Goal: Transaction & Acquisition: Purchase product/service

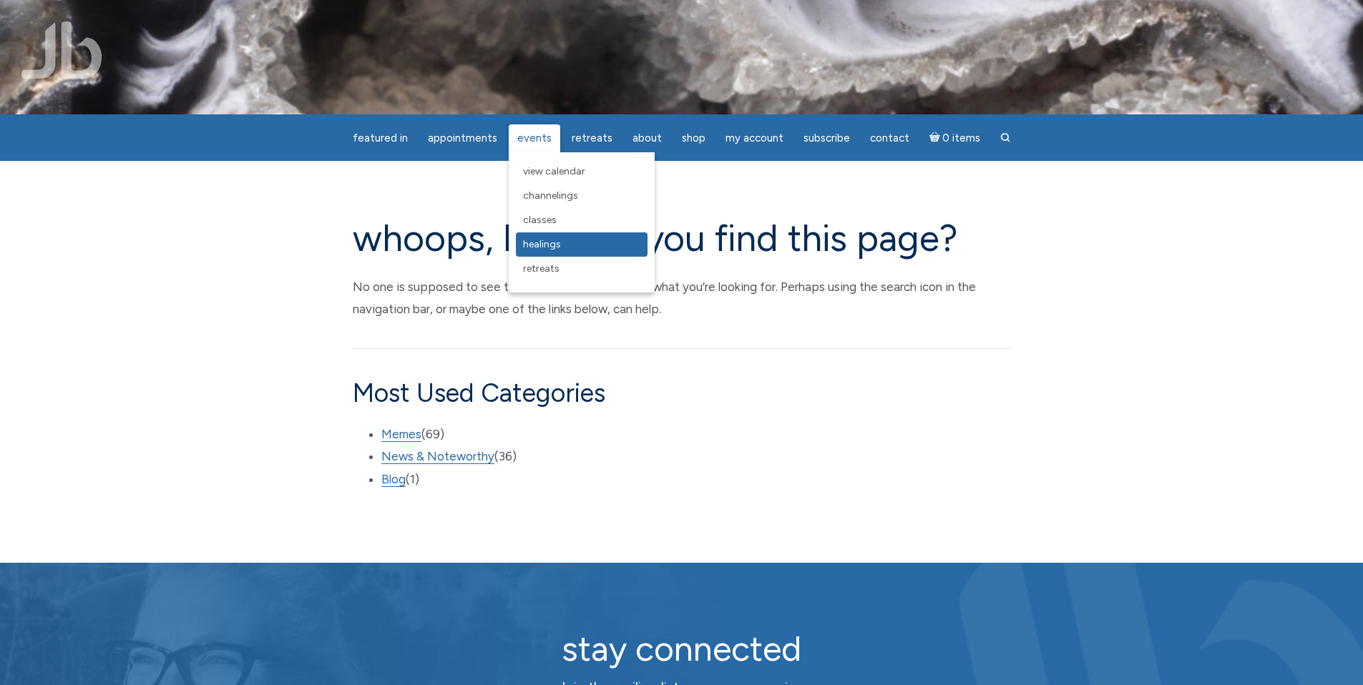
click at [545, 243] on span "Healings" at bounding box center [542, 244] width 38 height 12
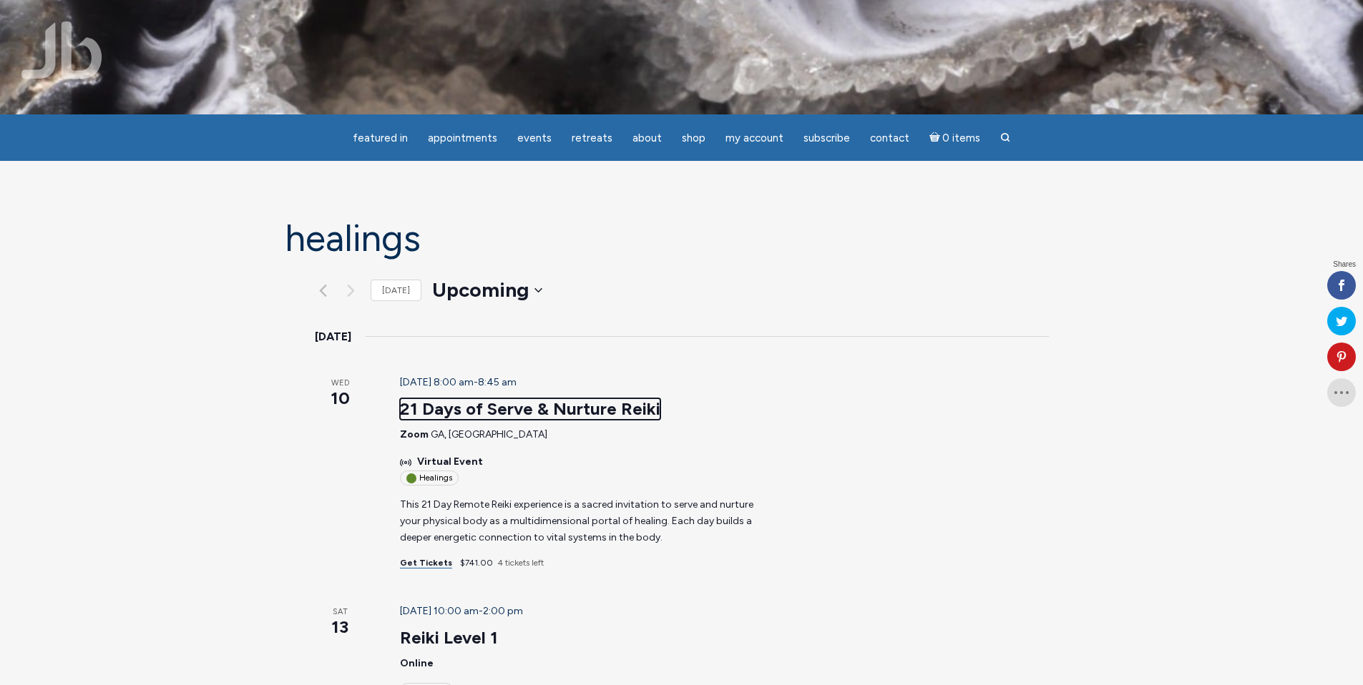
click at [448, 406] on link "21 Days of Serve & Nurture Reiki" at bounding box center [530, 408] width 260 height 21
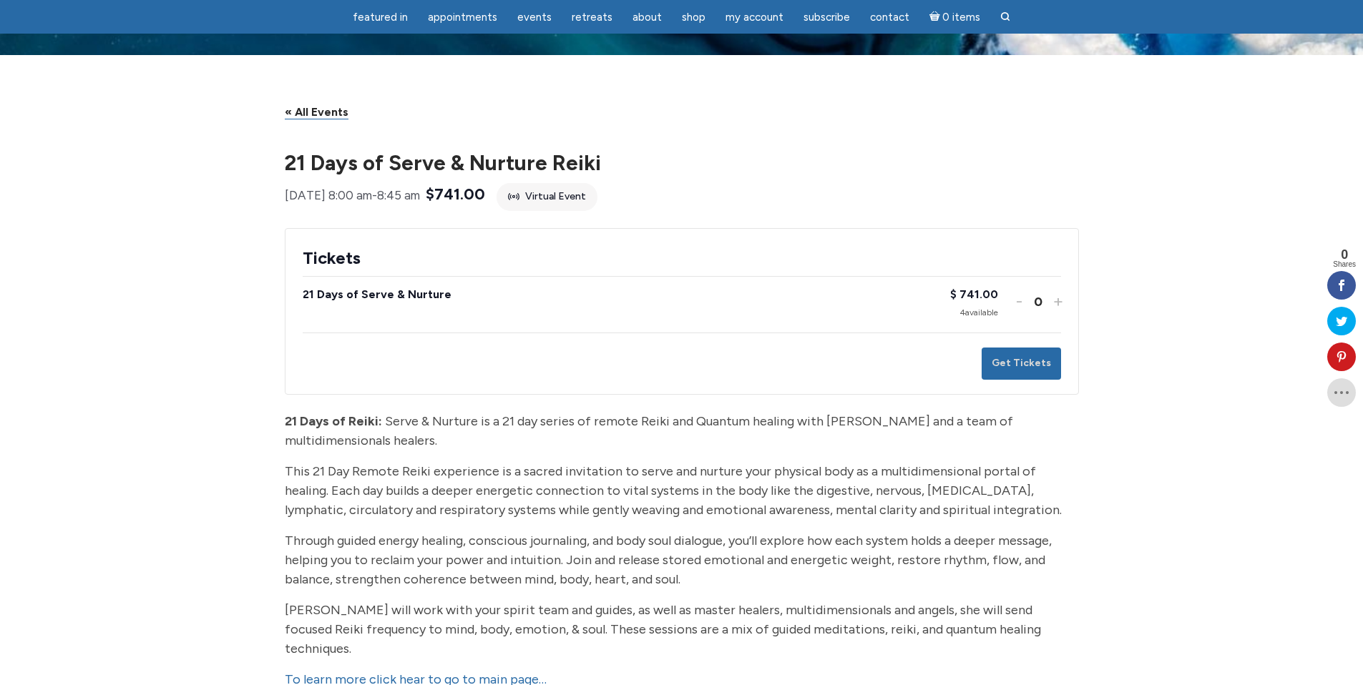
scroll to position [74, 0]
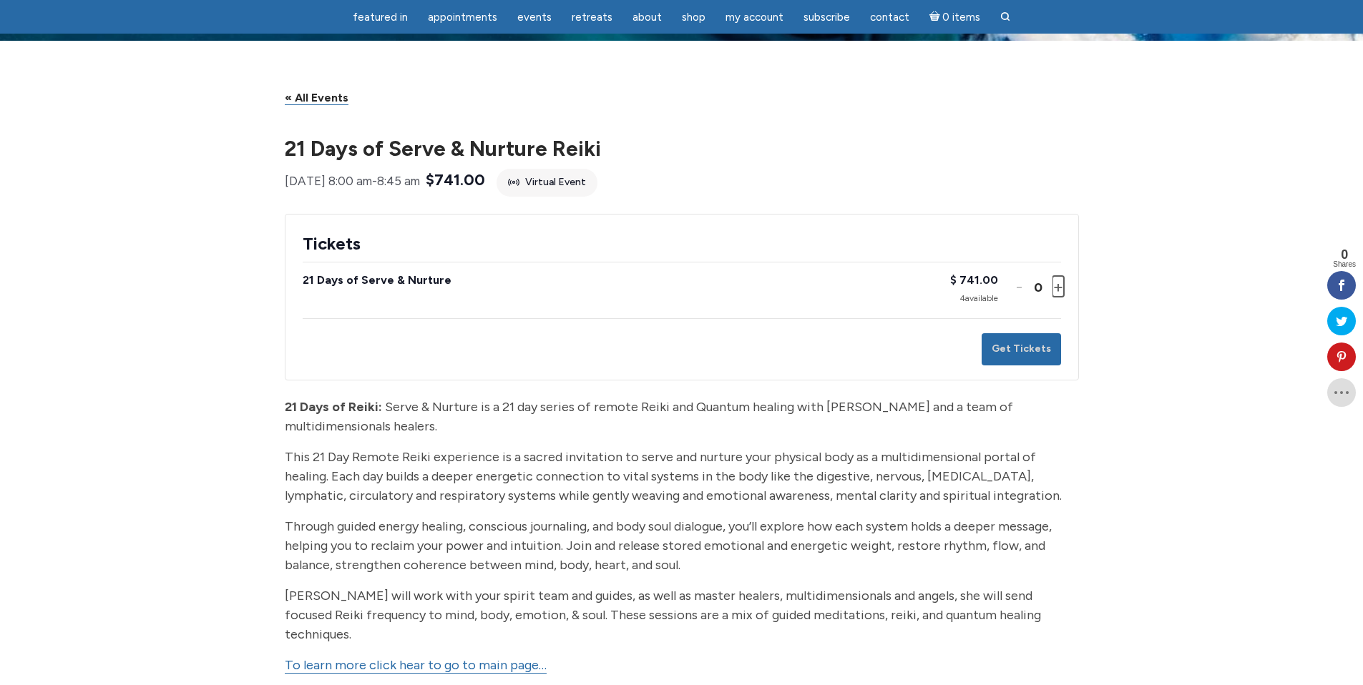
click at [1058, 297] on button "Increase ticket quantity for 21 Days of Serve & Nurture +" at bounding box center [1056, 286] width 9 height 21
click at [1035, 366] on button "Get Tickets" at bounding box center [1021, 349] width 79 height 32
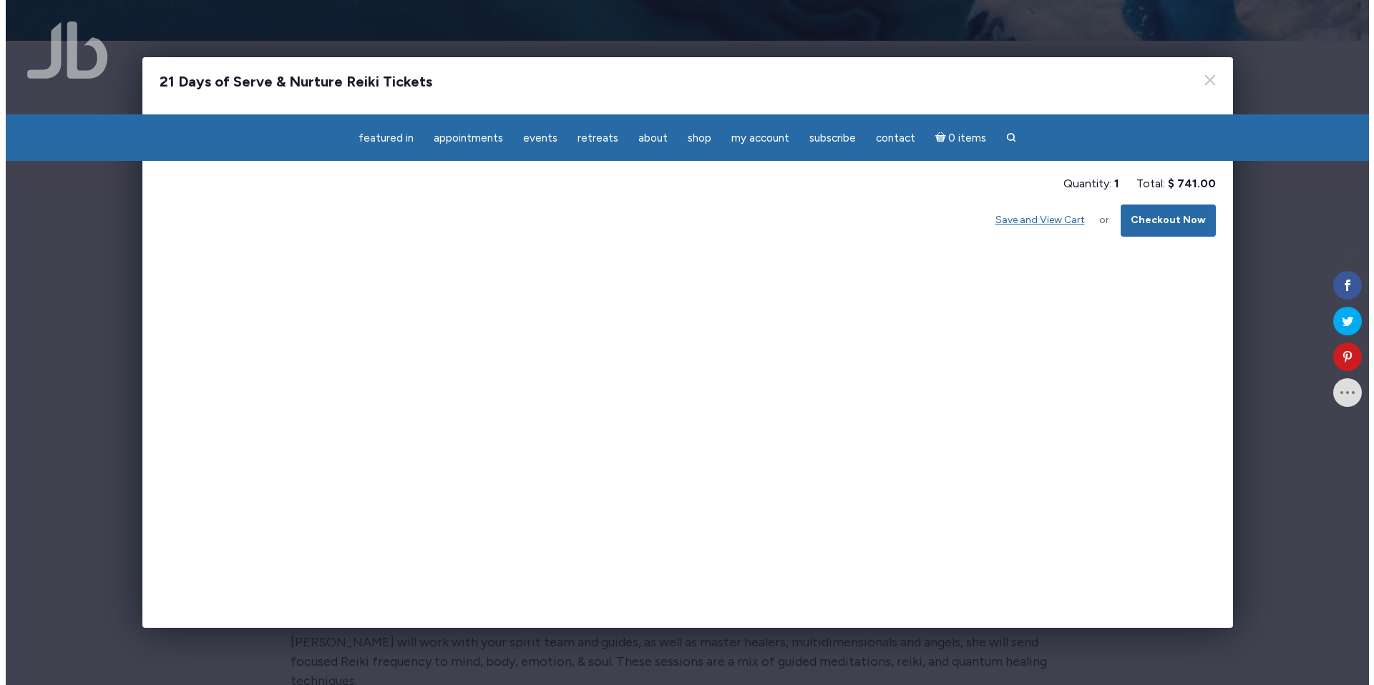
scroll to position [0, 0]
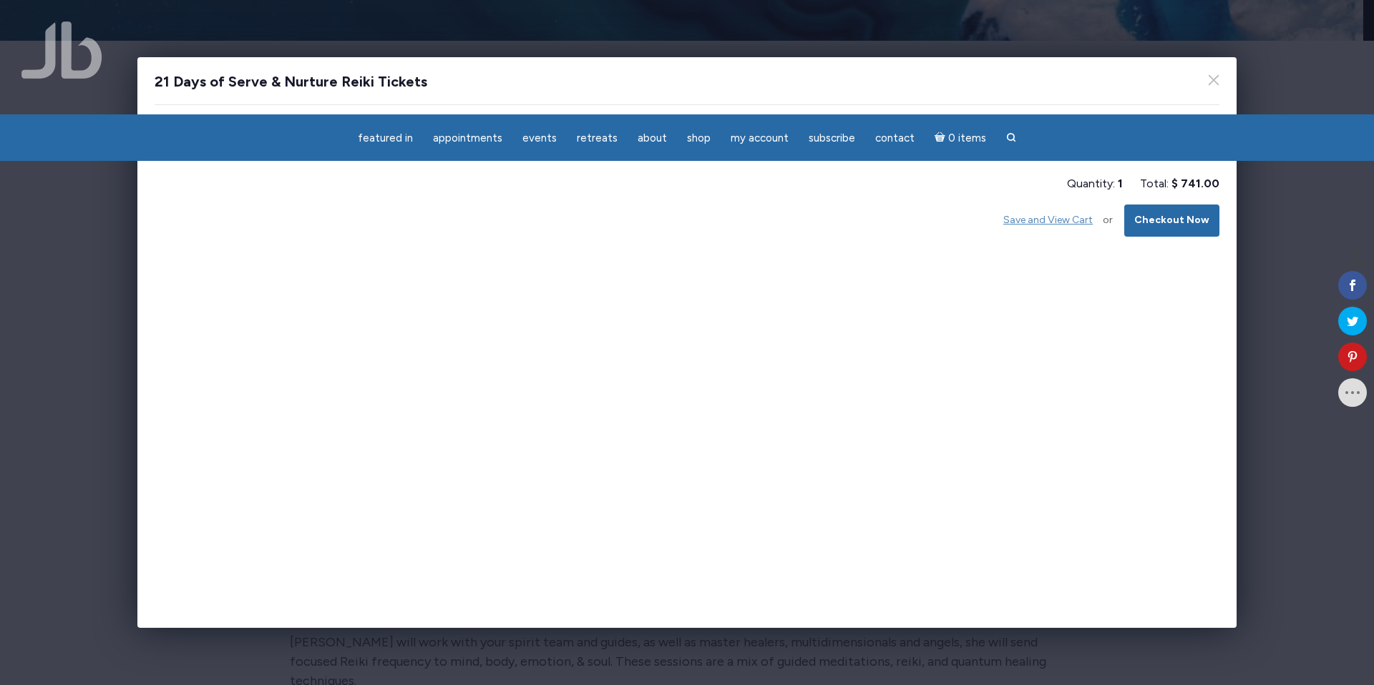
click at [1046, 222] on button "Save and View Cart" at bounding box center [1047, 221] width 109 height 32
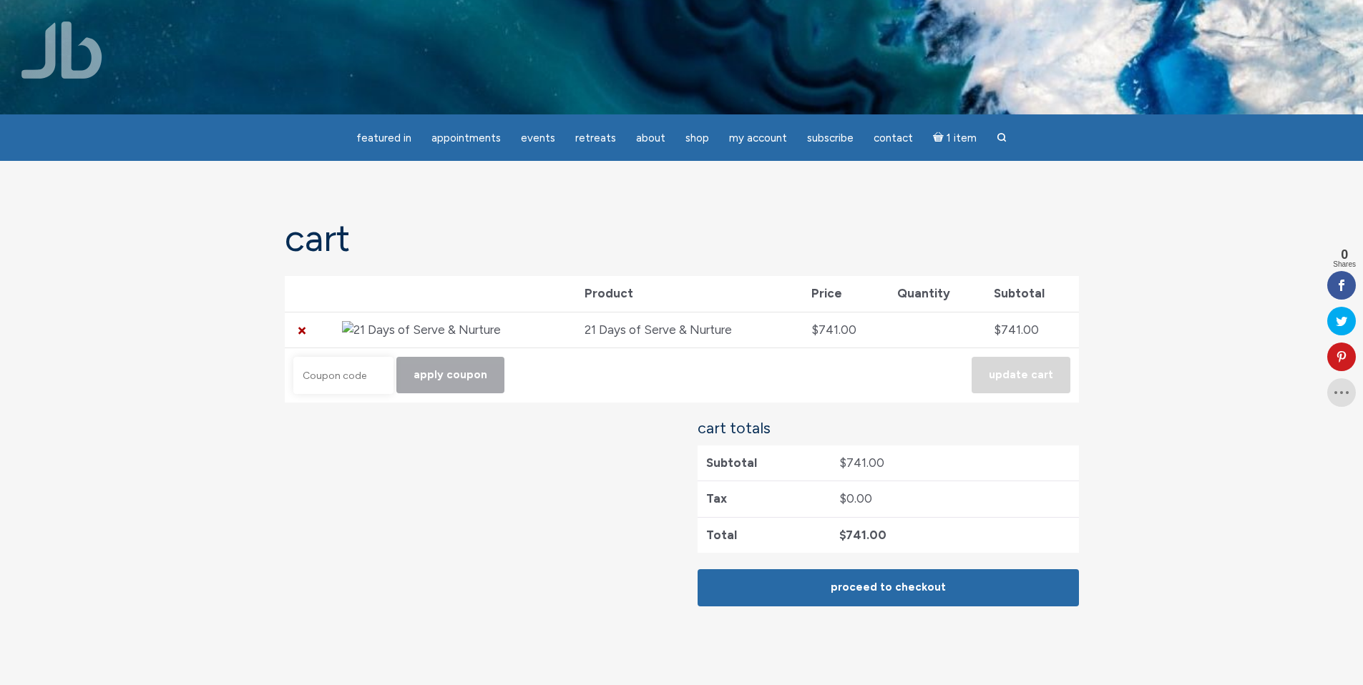
click at [341, 381] on input "Coupon:" at bounding box center [343, 375] width 100 height 37
paste input "septrepeat"
type input "septrepeat"
click at [458, 383] on button "Apply coupon" at bounding box center [450, 375] width 108 height 36
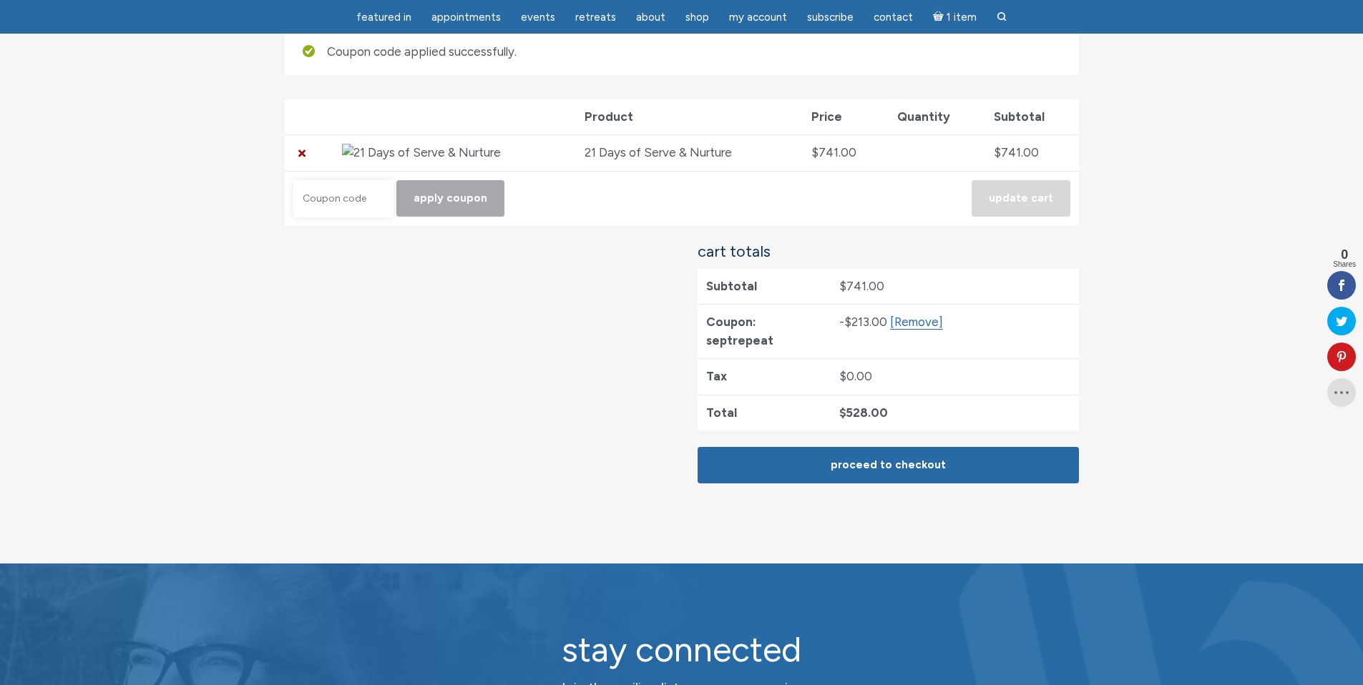
scroll to position [205, 0]
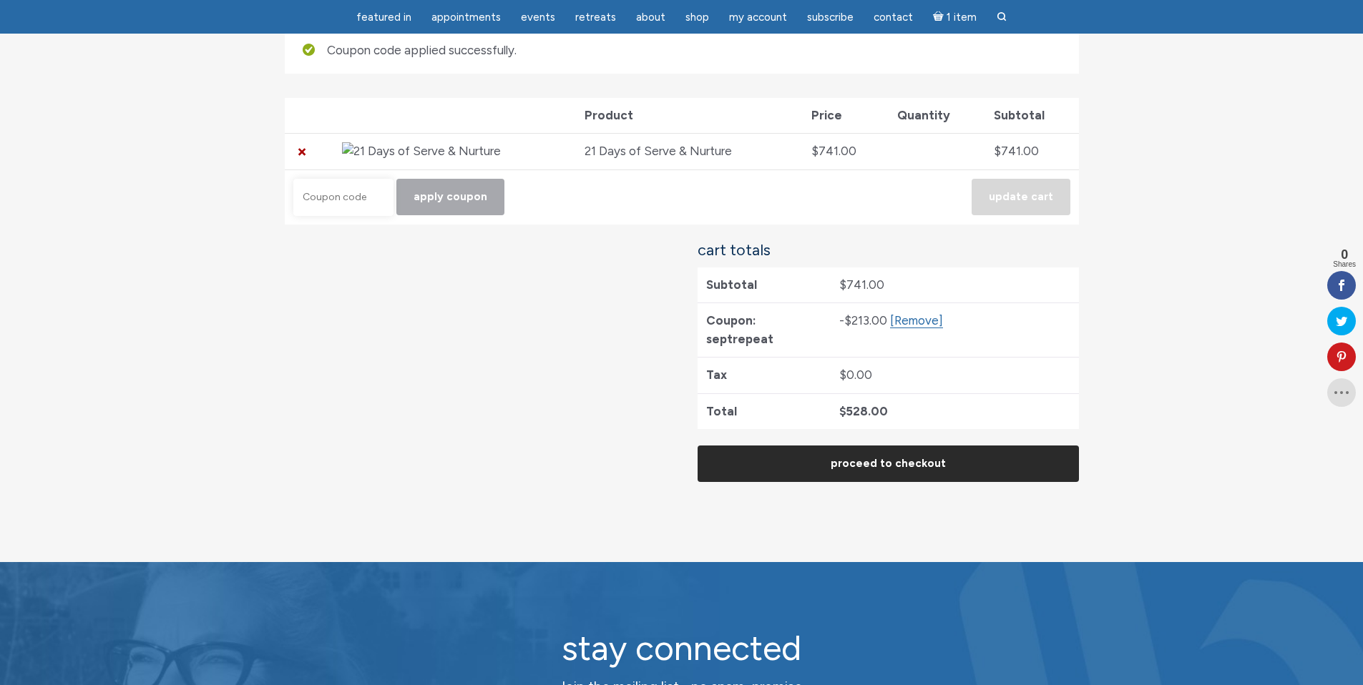
click at [910, 449] on link "Proceed to checkout" at bounding box center [888, 464] width 381 height 36
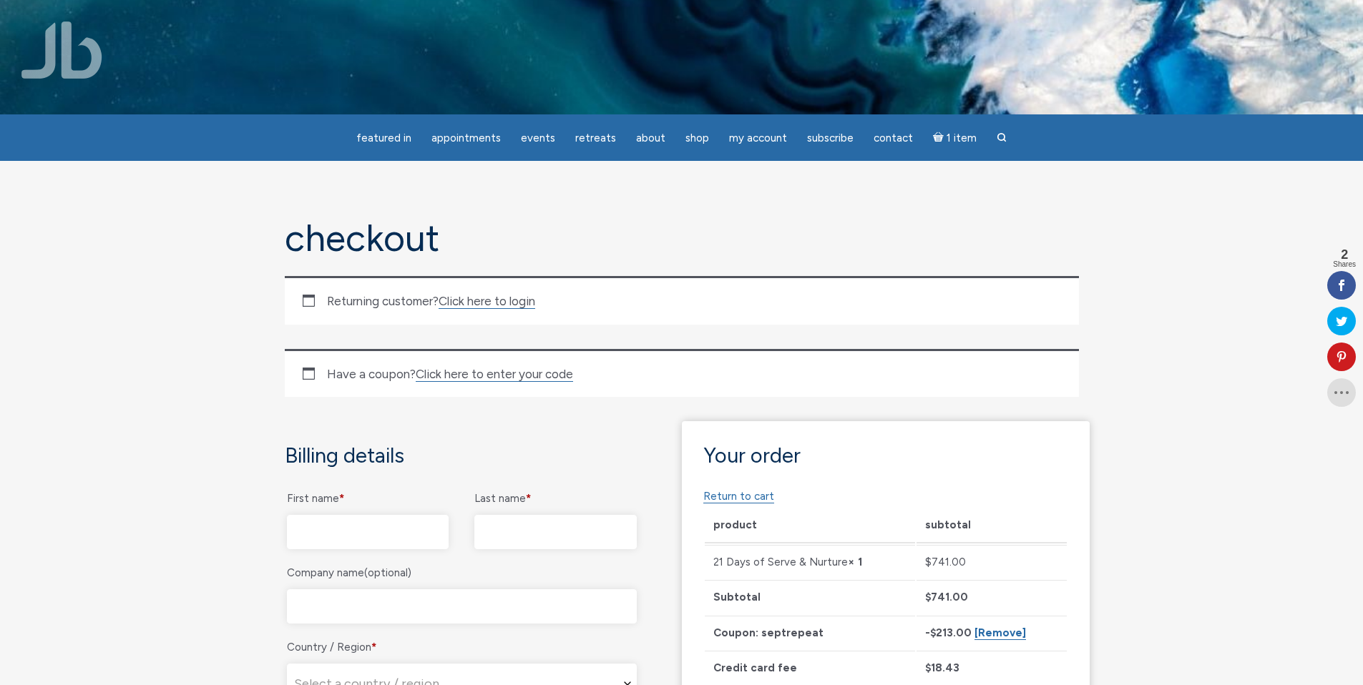
click at [315, 298] on div "Returning customer? Click here to login" at bounding box center [682, 300] width 794 height 49
drag, startPoint x: 311, startPoint y: 300, endPoint x: 336, endPoint y: 298, distance: 24.4
click at [310, 300] on div "Returning customer? Click here to login" at bounding box center [682, 300] width 794 height 49
click at [481, 301] on link "Click here to login" at bounding box center [487, 301] width 97 height 15
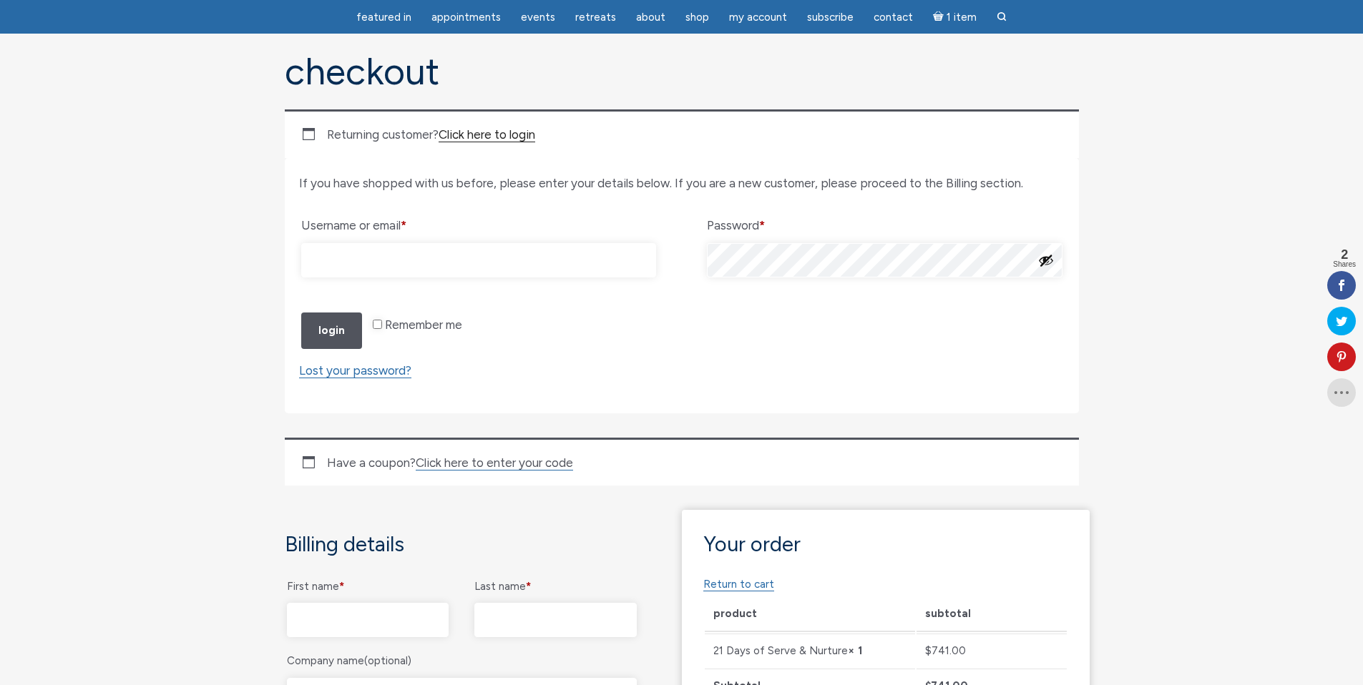
scroll to position [289, 0]
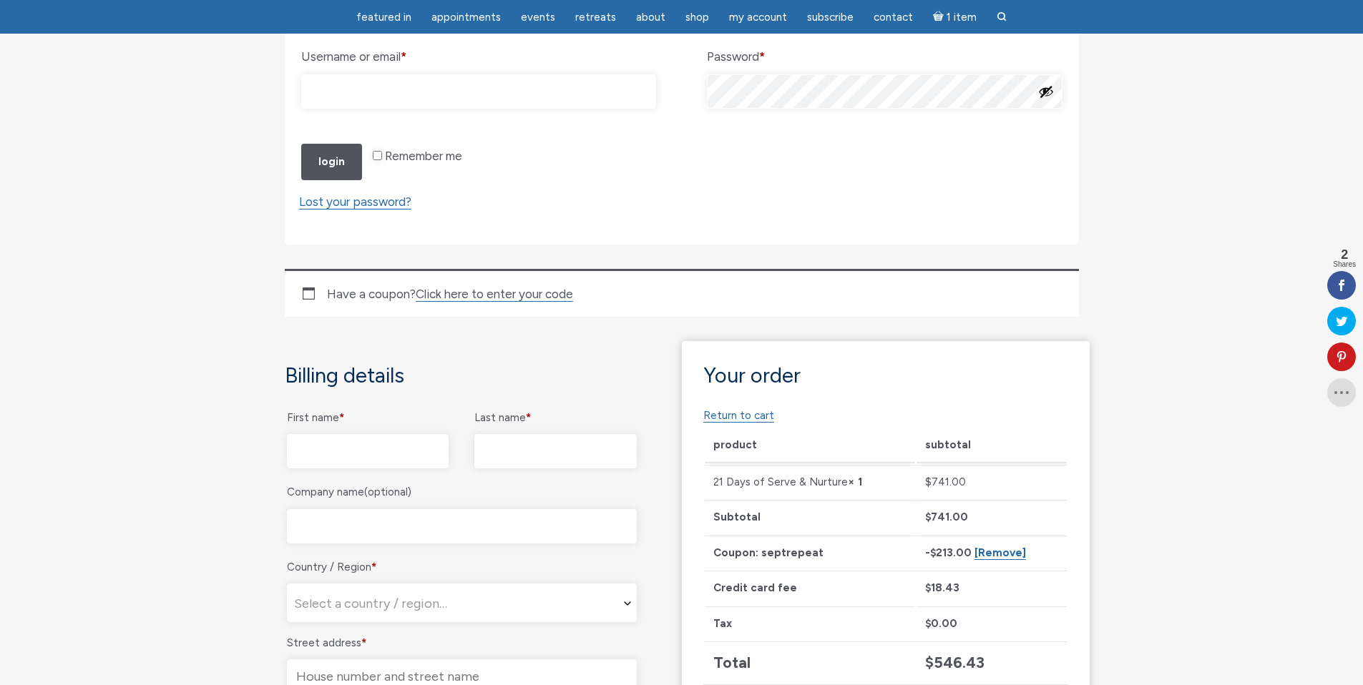
click at [454, 93] on input "Username or email * Required" at bounding box center [479, 91] width 356 height 34
type input "[EMAIL_ADDRESS][DOMAIN_NAME]"
click at [1049, 87] on button "Show password" at bounding box center [1046, 92] width 16 height 16
click at [376, 160] on input "Remember me" at bounding box center [377, 155] width 9 height 9
checkbox input "true"
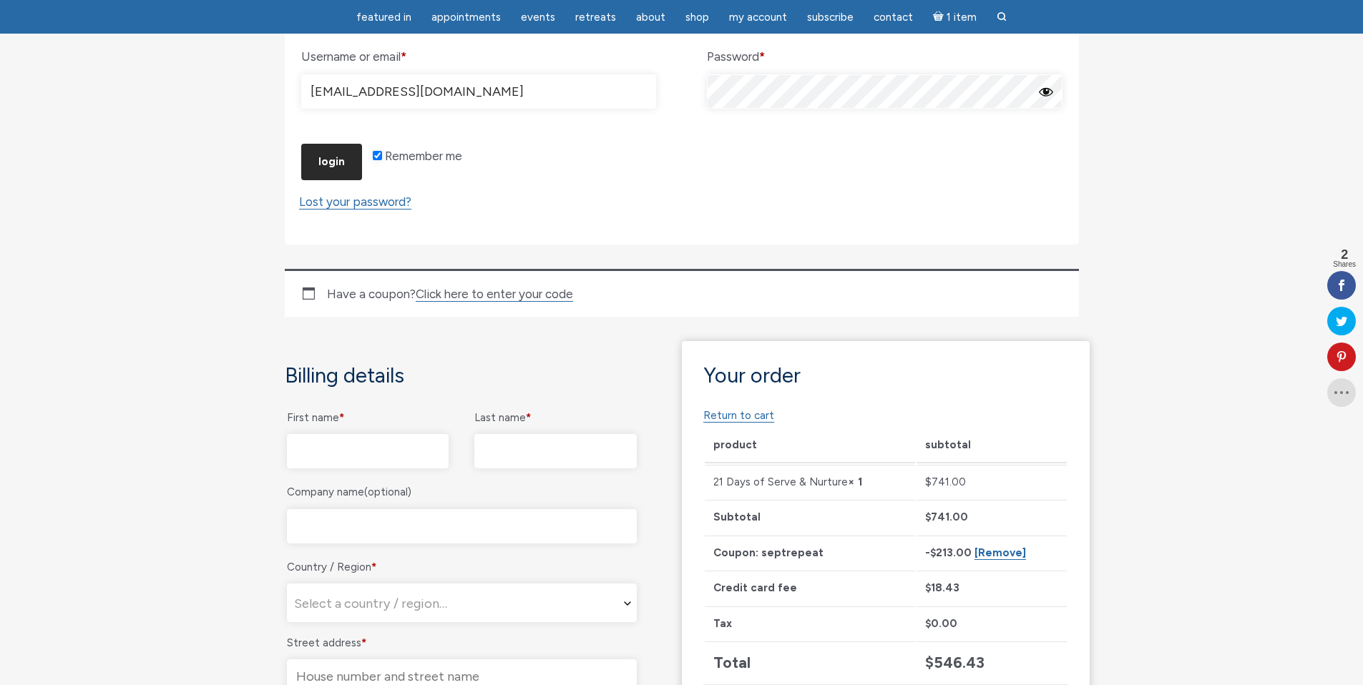
click at [346, 180] on button "Login" at bounding box center [331, 162] width 61 height 36
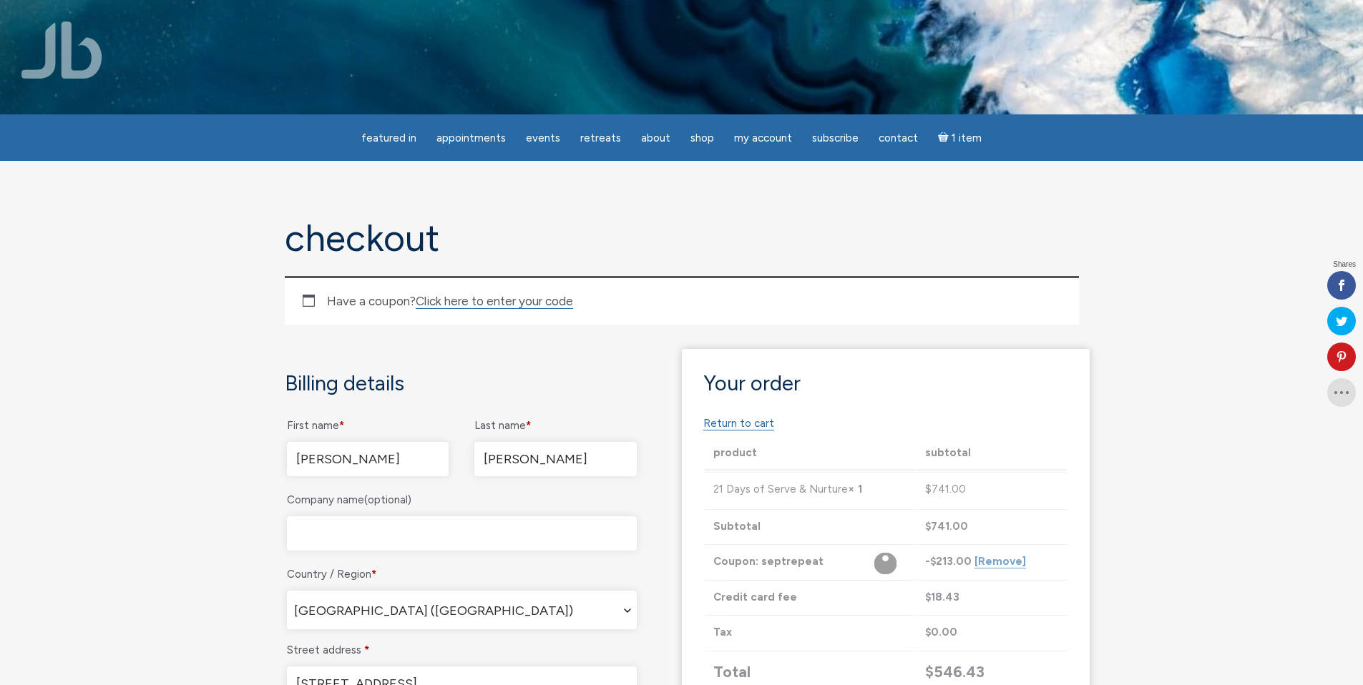
select select "CO"
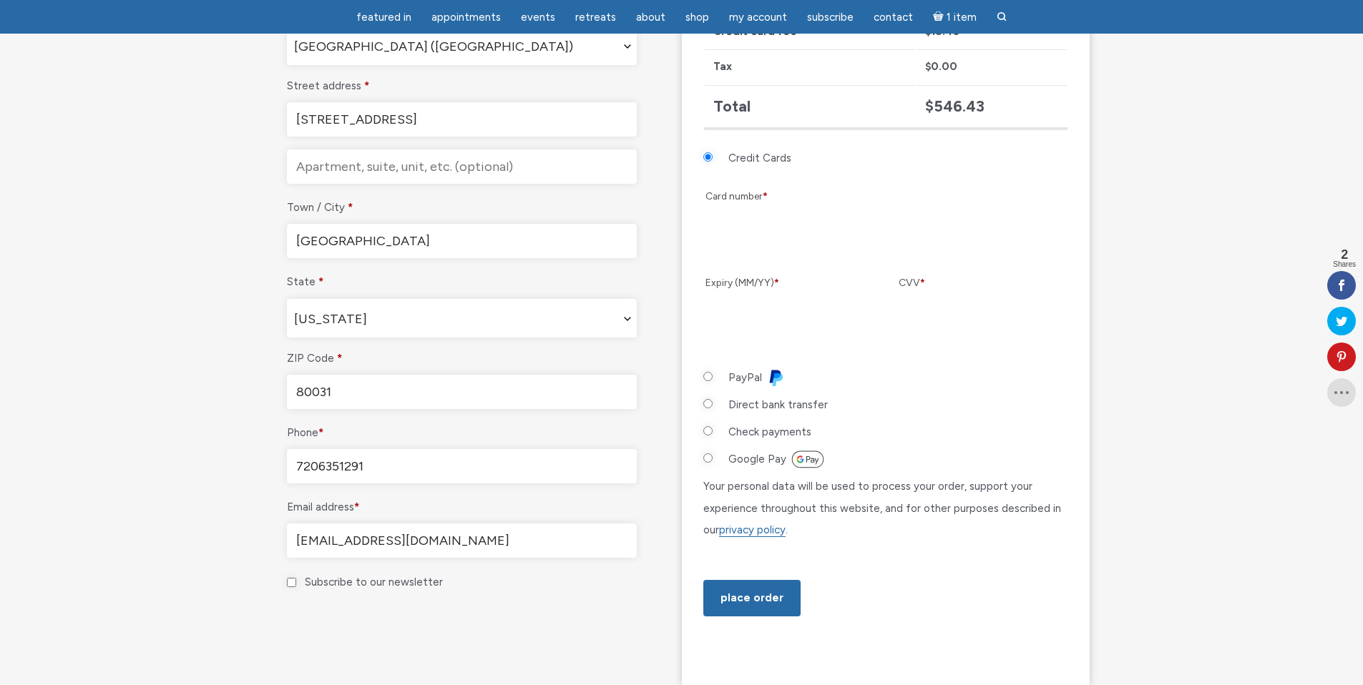
scroll to position [517, 0]
click at [897, 397] on li "Direct bank transfer Make your payment directly into our bank account. Please u…" at bounding box center [885, 408] width 365 height 27
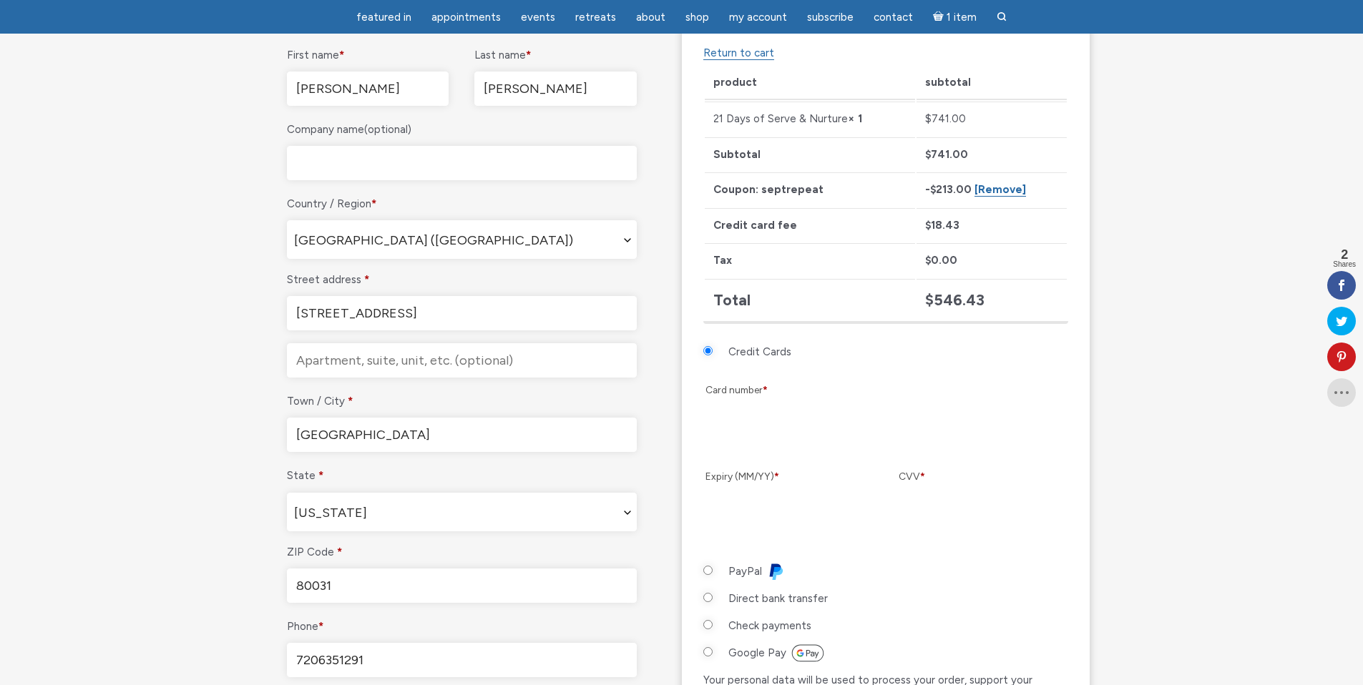
scroll to position [328, 0]
click at [708, 564] on input "PayPal" at bounding box center [707, 566] width 9 height 9
radio input "true"
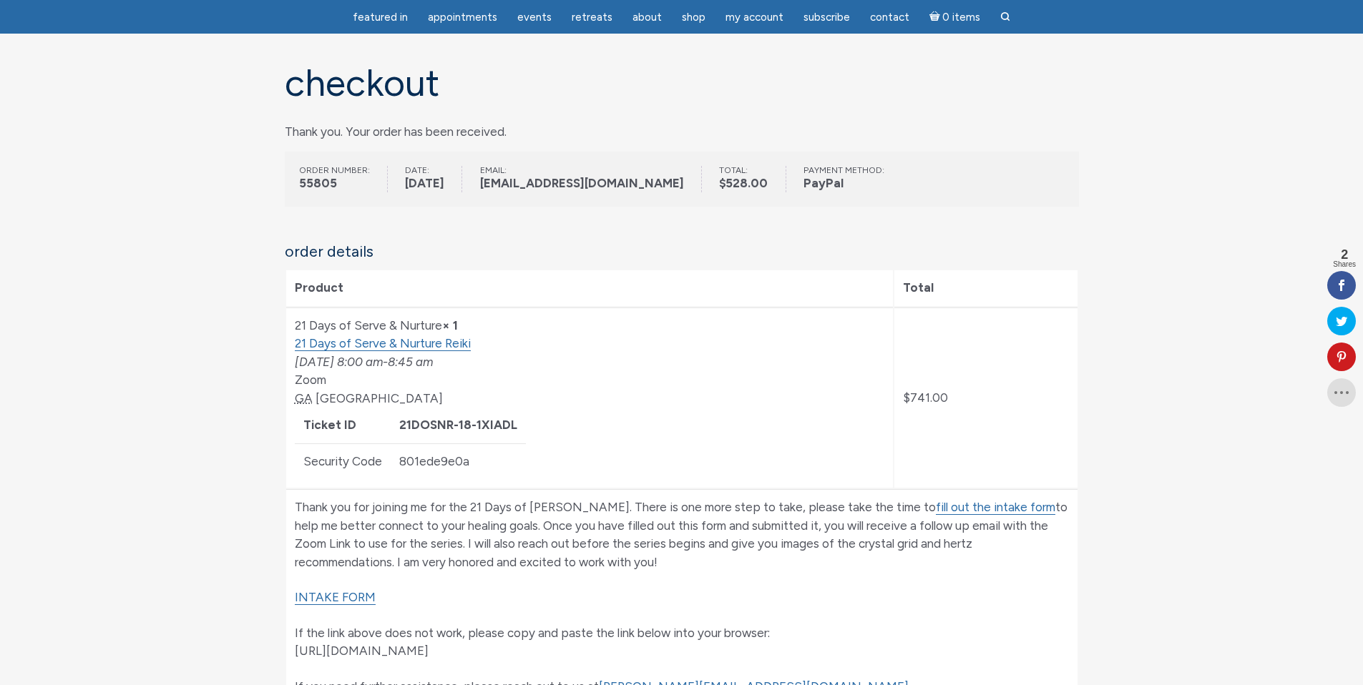
scroll to position [182, 0]
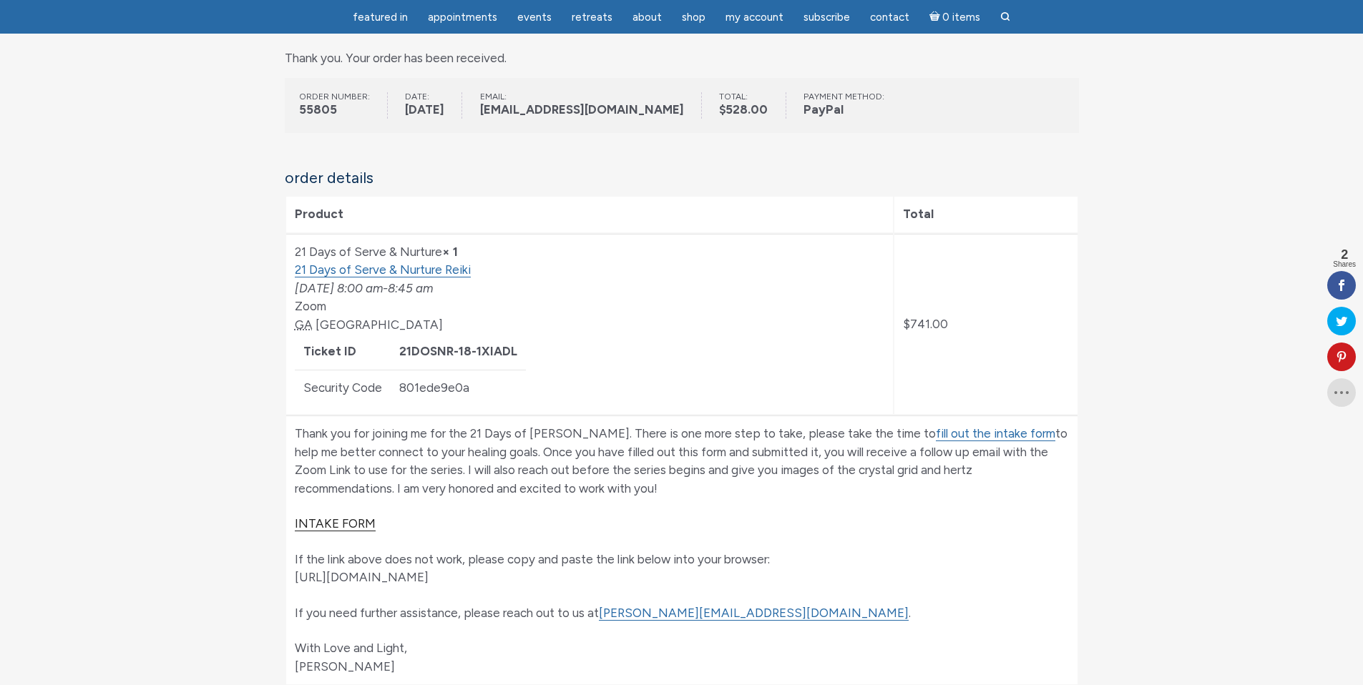
click at [346, 524] on link "INTAKE FORM" at bounding box center [335, 524] width 81 height 15
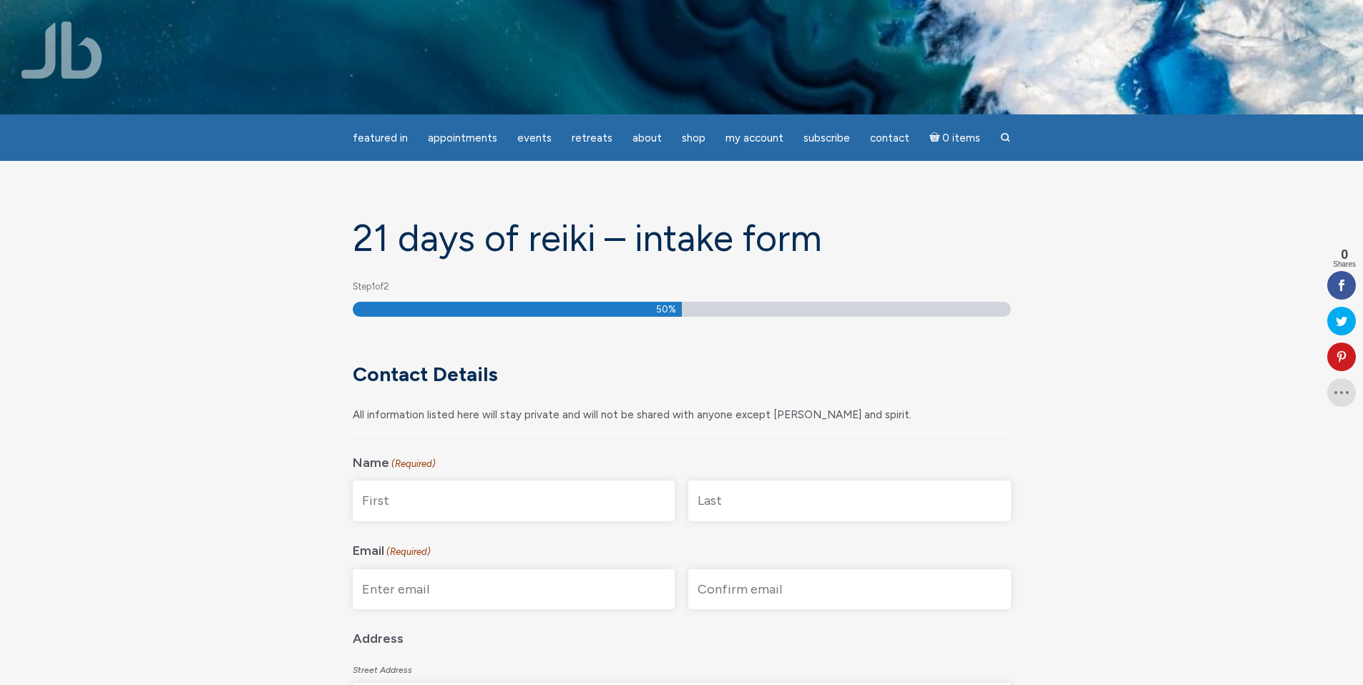
click at [464, 497] on input "First" at bounding box center [514, 501] width 323 height 41
type input "[PERSON_NAME]"
type input "[STREET_ADDRESS]"
type input "[GEOGRAPHIC_DATA]"
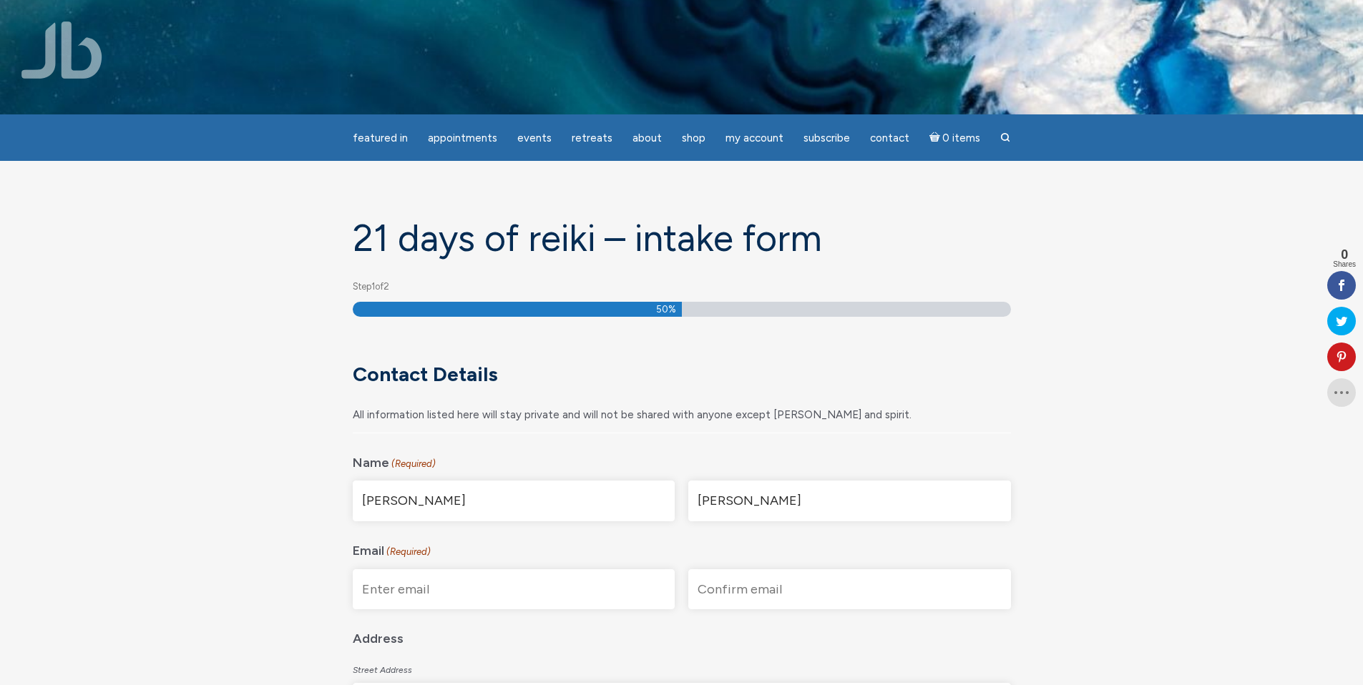
type input "CO"
type input "80031-2015"
select select "United States"
click at [489, 594] on input "Enter Email" at bounding box center [514, 589] width 323 height 41
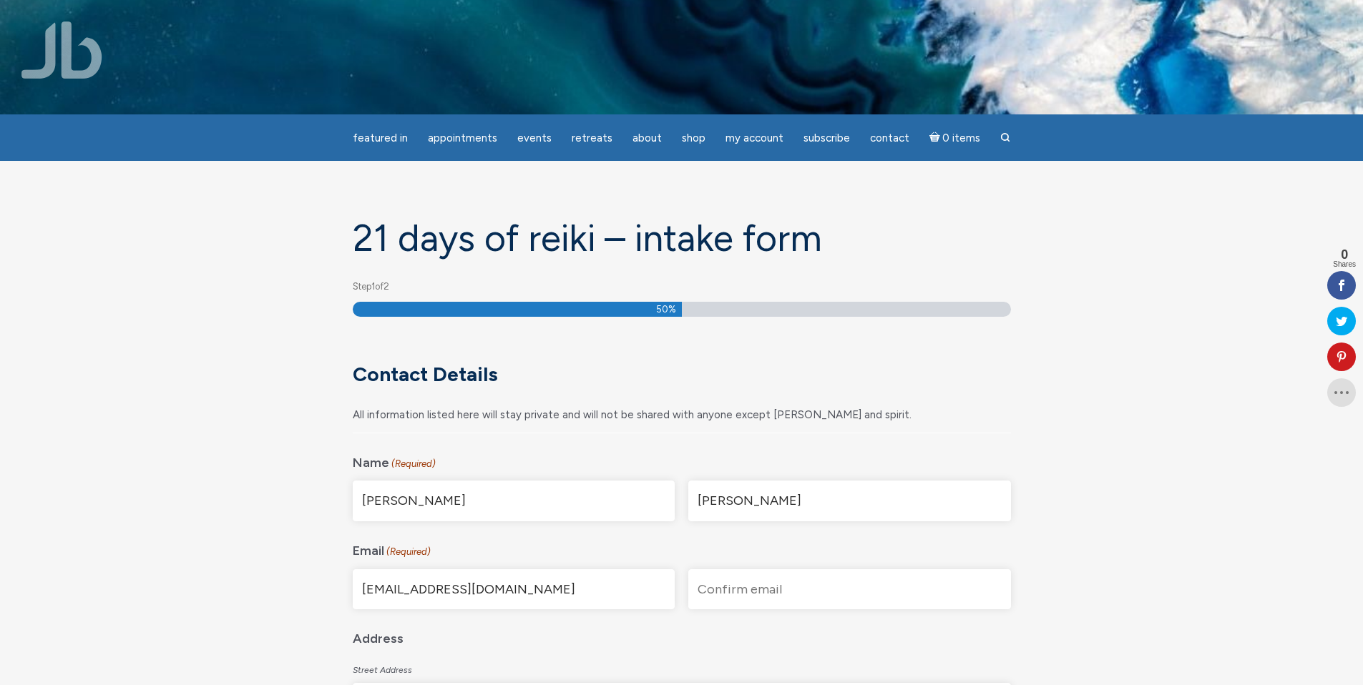
drag, startPoint x: 518, startPoint y: 594, endPoint x: 365, endPoint y: 598, distance: 153.2
click at [365, 598] on input "[EMAIL_ADDRESS][DOMAIN_NAME]" at bounding box center [514, 589] width 323 height 41
type input "[EMAIL_ADDRESS][DOMAIN_NAME]"
click at [783, 596] on input "Confirm Email" at bounding box center [849, 589] width 323 height 41
paste input "[EMAIL_ADDRESS][DOMAIN_NAME]"
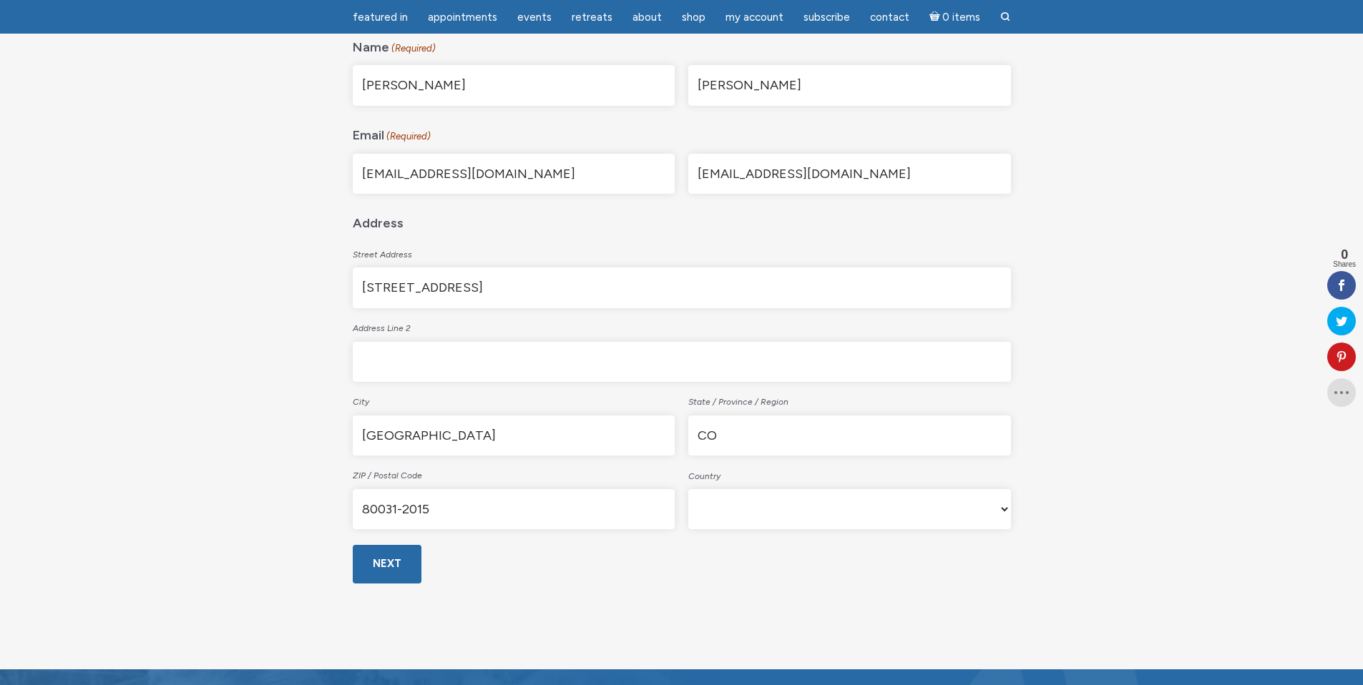
scroll to position [370, 0]
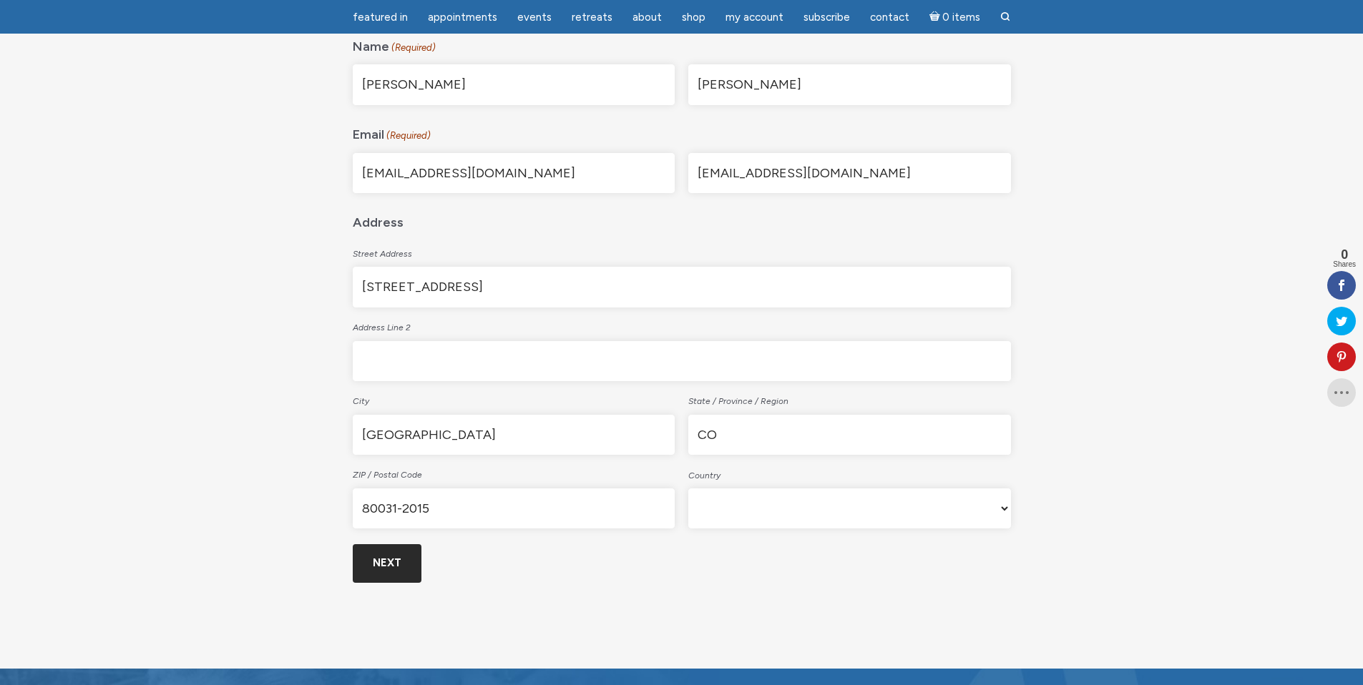
type input "[EMAIL_ADDRESS][DOMAIN_NAME]"
click at [405, 564] on input "Next" at bounding box center [387, 563] width 69 height 38
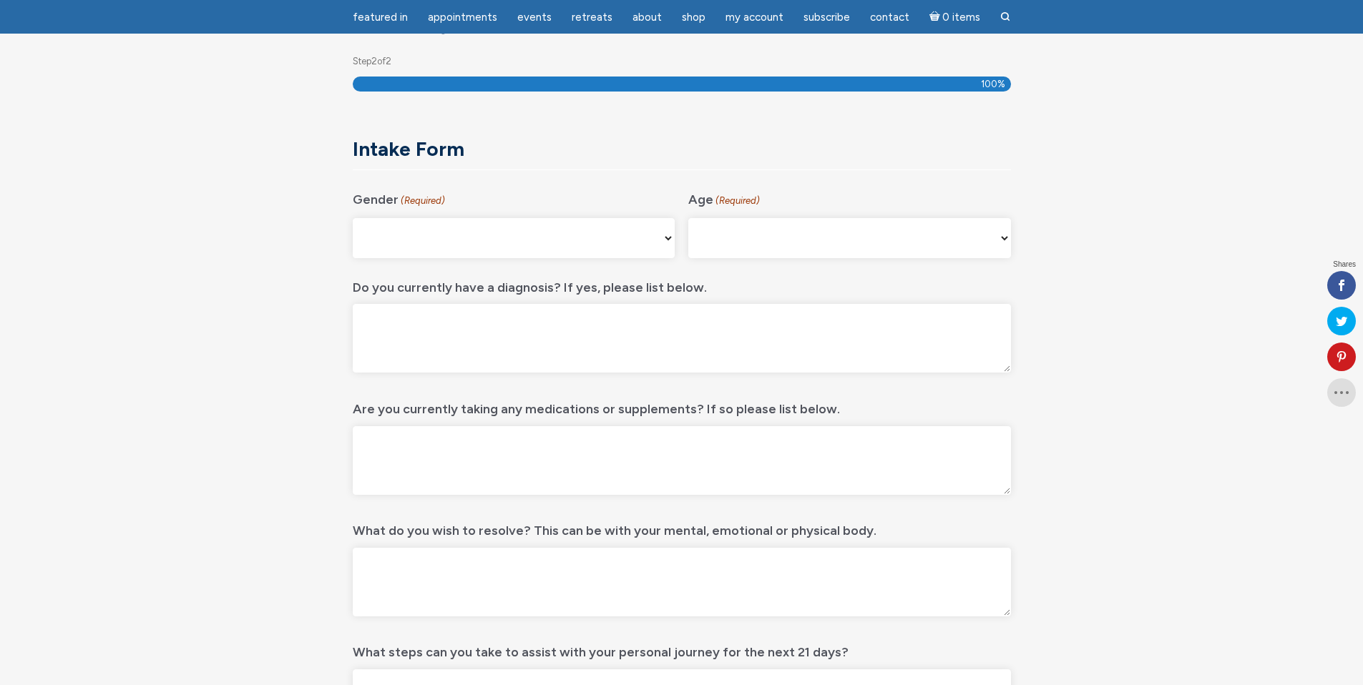
scroll to position [190, 0]
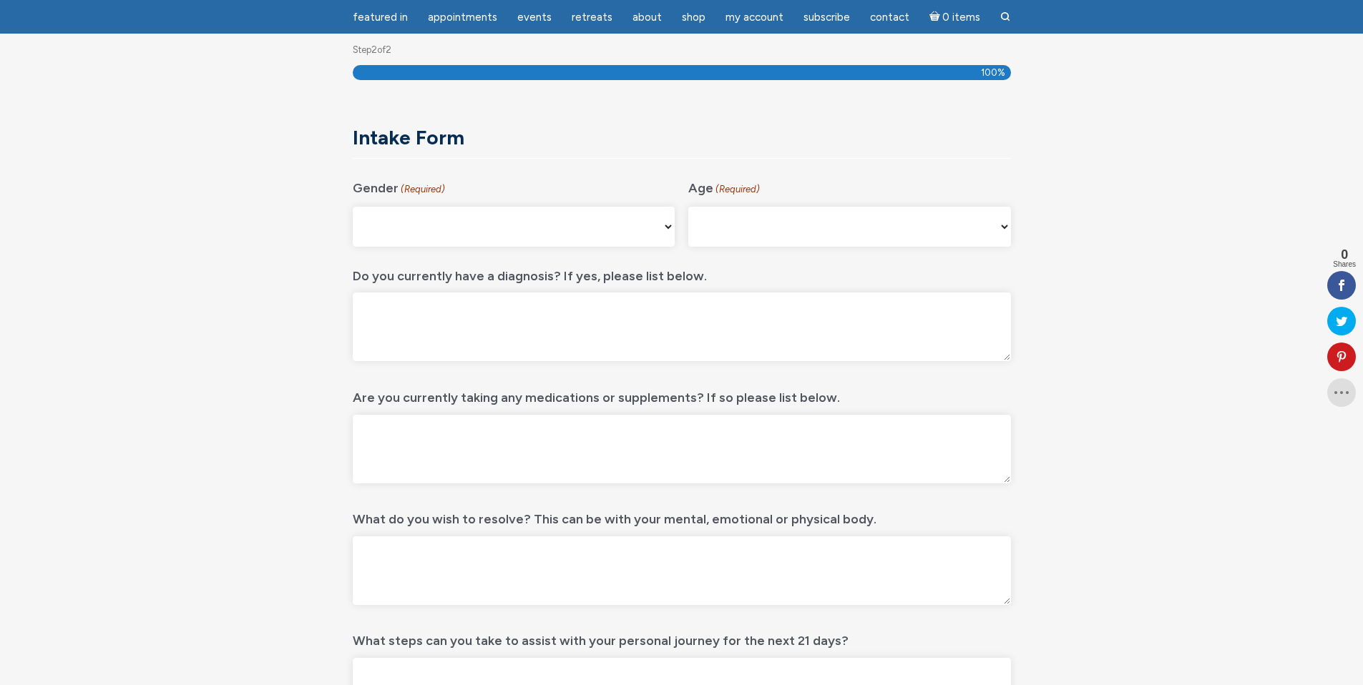
click at [570, 235] on select "Male Female Non-binary Agender My gender isn't listed Prefer Not to Answer" at bounding box center [514, 227] width 323 height 40
select select "Female"
click at [353, 207] on select "Male Female Non-binary Agender My gender isn't listed Prefer Not to Answer" at bounding box center [514, 227] width 323 height 40
click at [747, 233] on select "16-24 25-34 35-44 45-54 55-64 65+" at bounding box center [849, 227] width 323 height 40
select select "55-64"
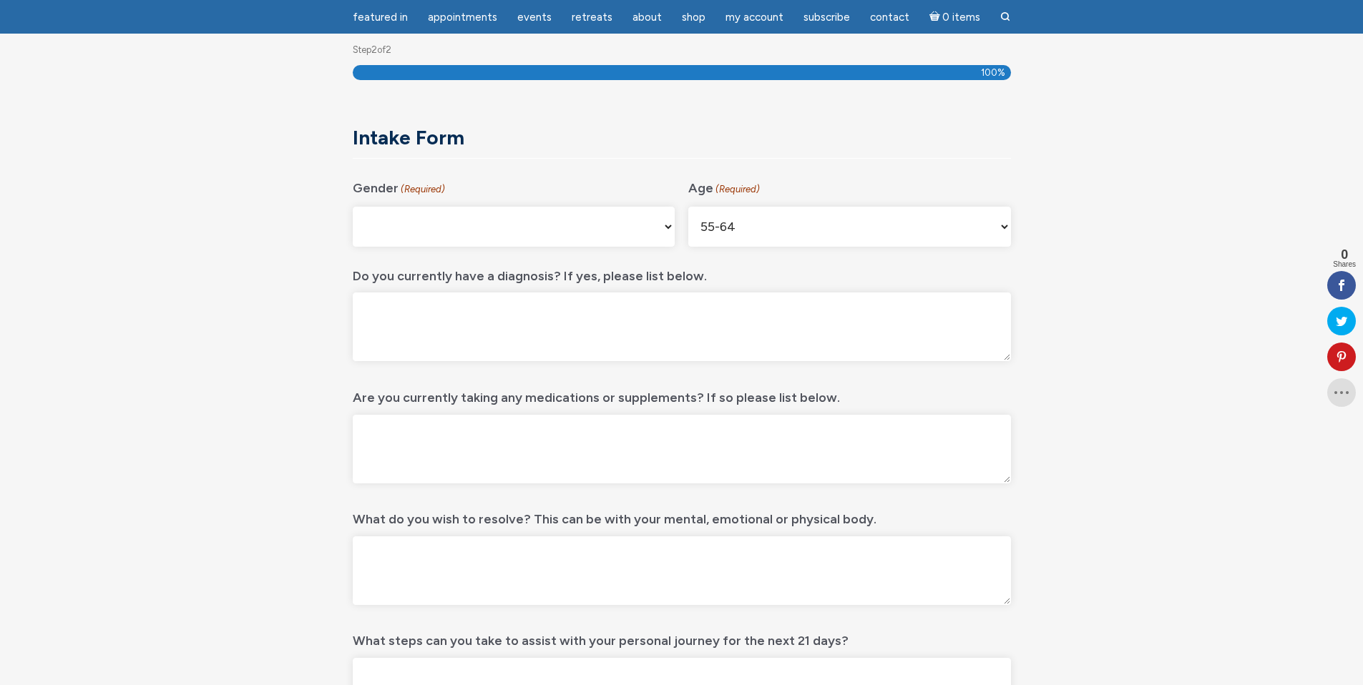
click at [688, 207] on select "16-24 25-34 35-44 45-54 55-64 65+" at bounding box center [849, 227] width 323 height 40
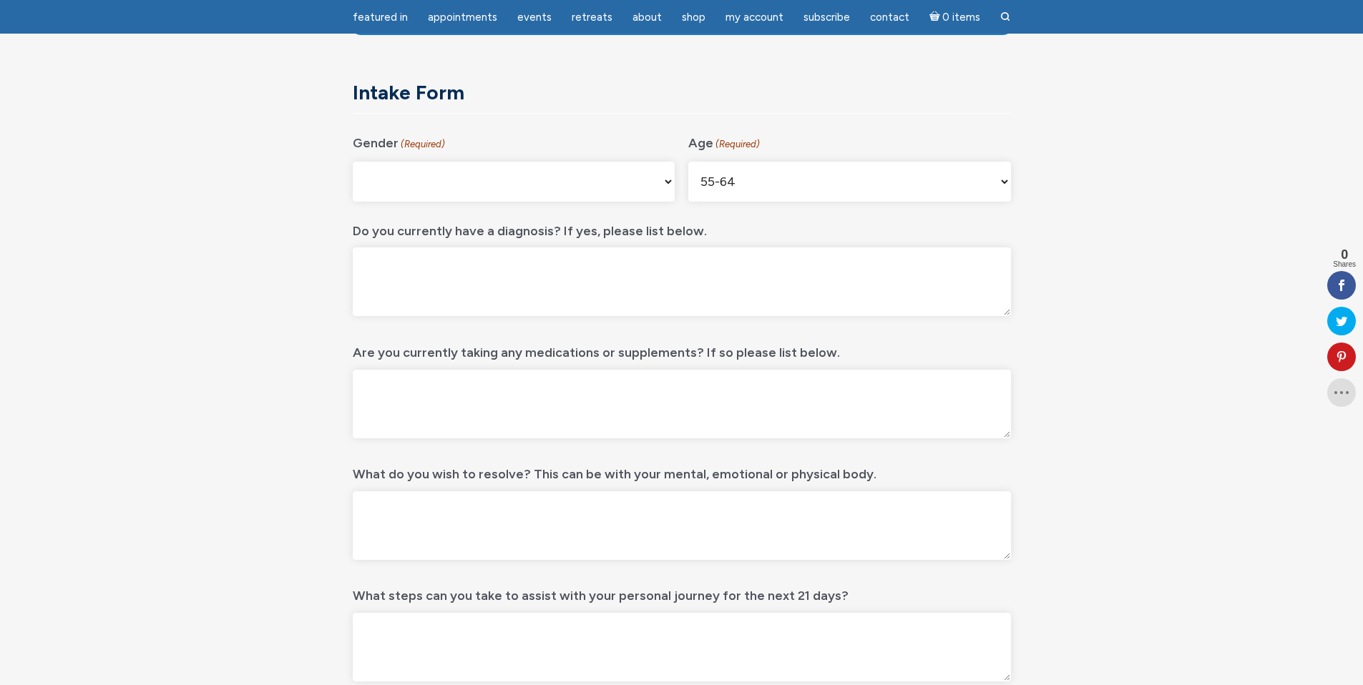
scroll to position [231, 0]
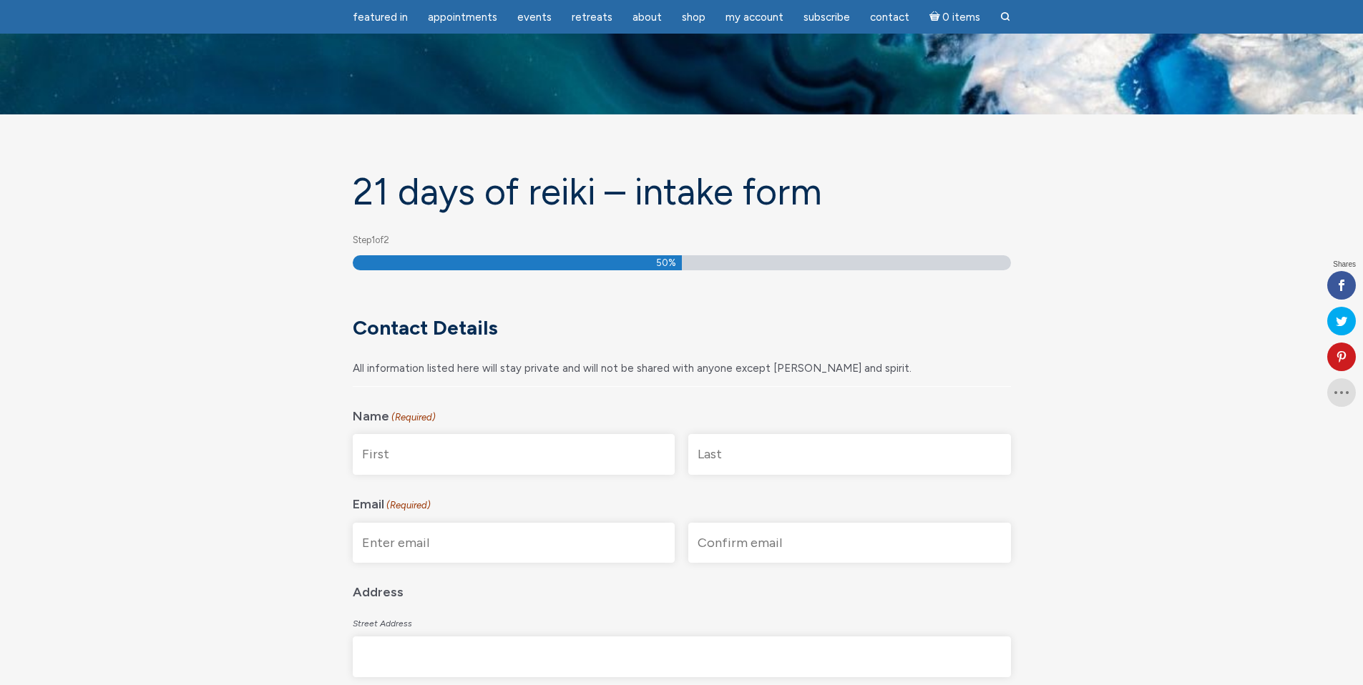
select select "[GEOGRAPHIC_DATA]"
